Goal: Task Accomplishment & Management: Use online tool/utility

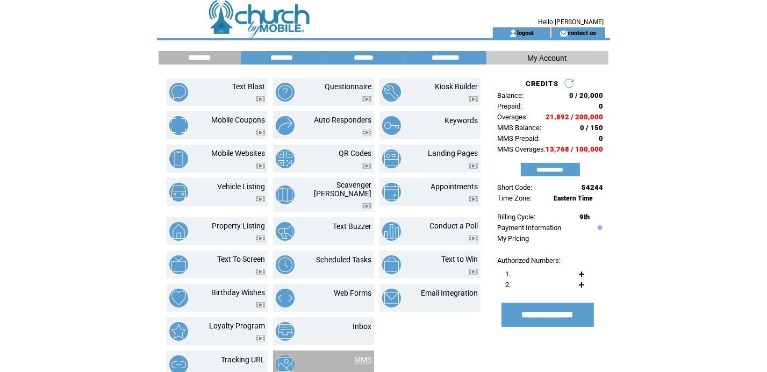
click at [363, 355] on link "MMS" at bounding box center [362, 359] width 17 height 9
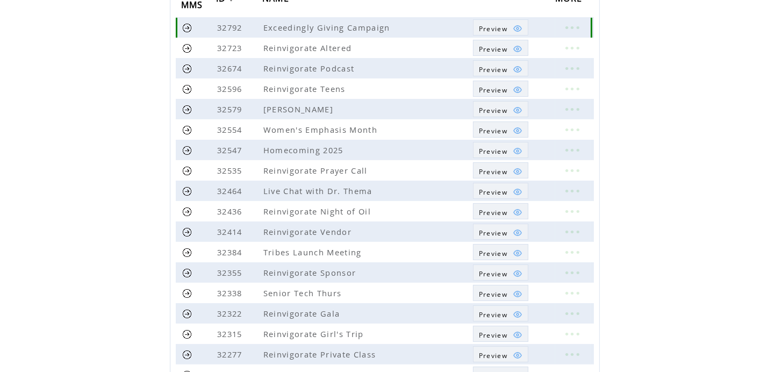
scroll to position [161, 0]
